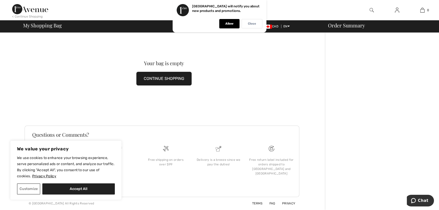
click at [246, 25] on div "Close" at bounding box center [251, 23] width 21 height 9
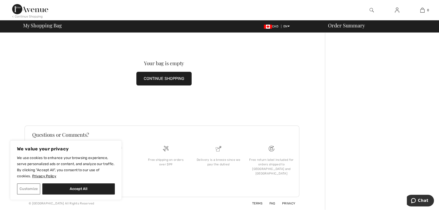
click at [22, 188] on button "Customize" at bounding box center [28, 188] width 23 height 11
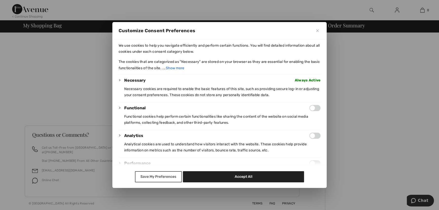
click at [147, 175] on button "Save My Preferences" at bounding box center [158, 176] width 47 height 11
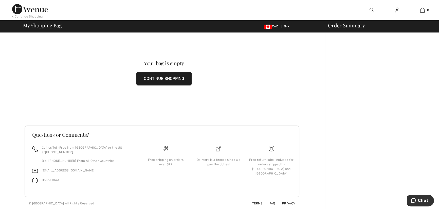
click at [170, 76] on button "CONTINUE SHOPPING" at bounding box center [163, 79] width 55 height 14
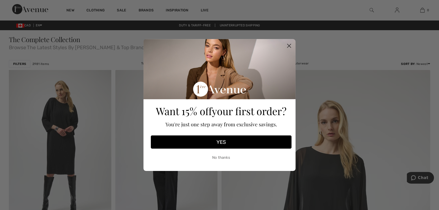
click at [291, 44] on circle "Close dialog" at bounding box center [289, 46] width 8 height 8
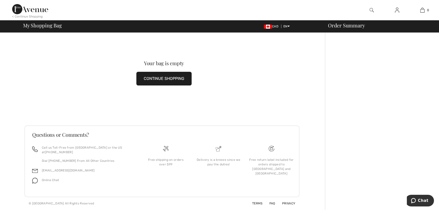
click at [186, 78] on button "CONTINUE SHOPPING" at bounding box center [163, 79] width 55 height 14
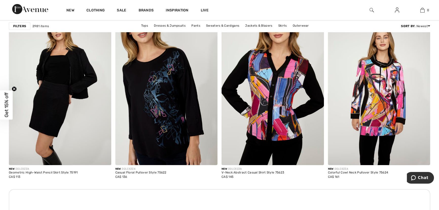
scroll to position [1981, 0]
